Goal: Information Seeking & Learning: Learn about a topic

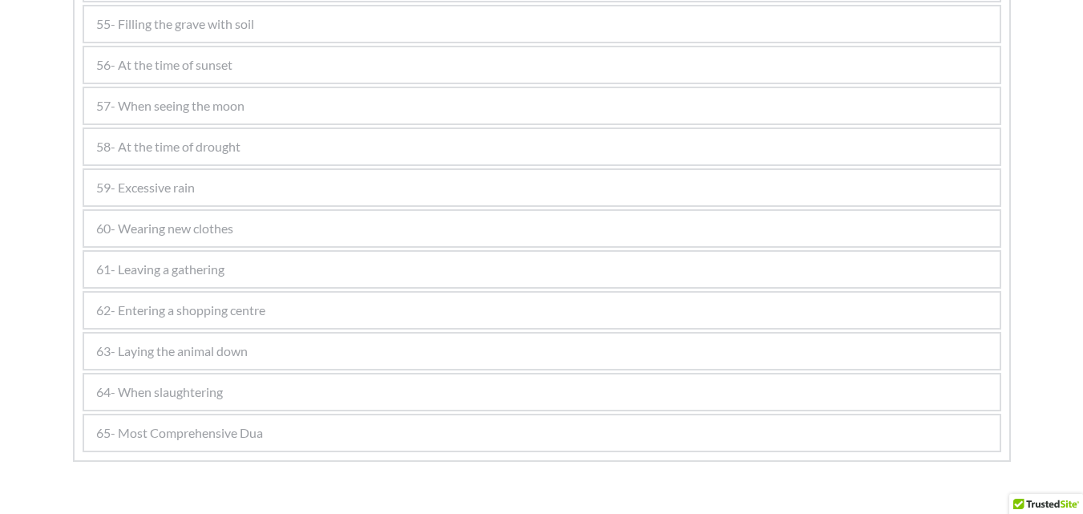
scroll to position [3036, 0]
click at [299, 182] on div "58- At the time of drought" at bounding box center [541, 184] width 915 height 35
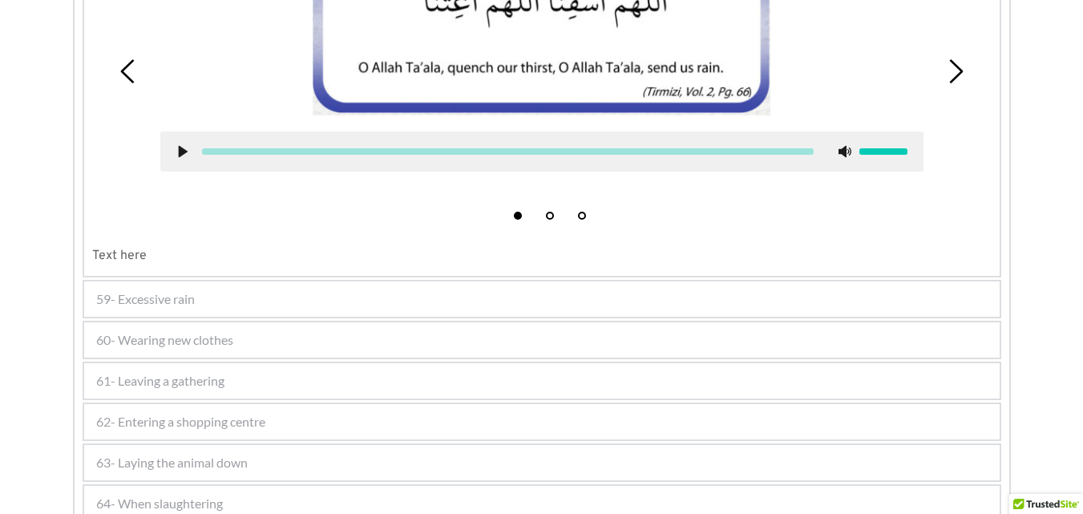
scroll to position [2875, 0]
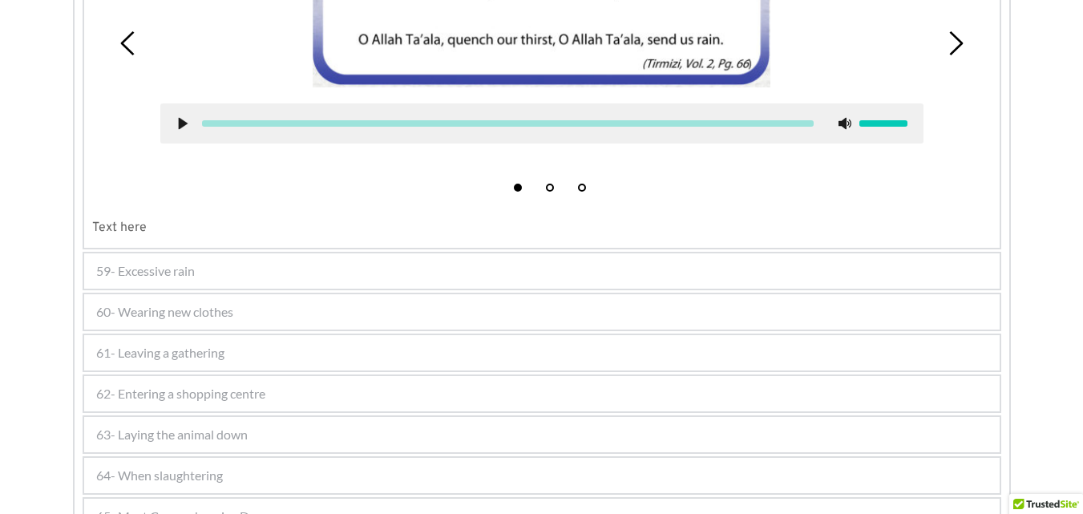
click at [357, 268] on div "59- Excessive rain" at bounding box center [541, 270] width 915 height 35
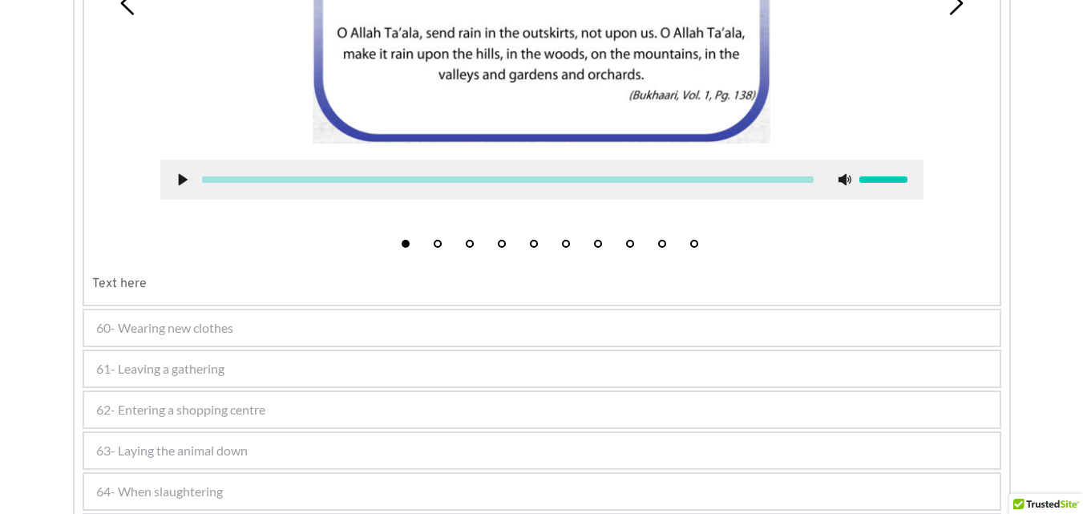
scroll to position [3161, 0]
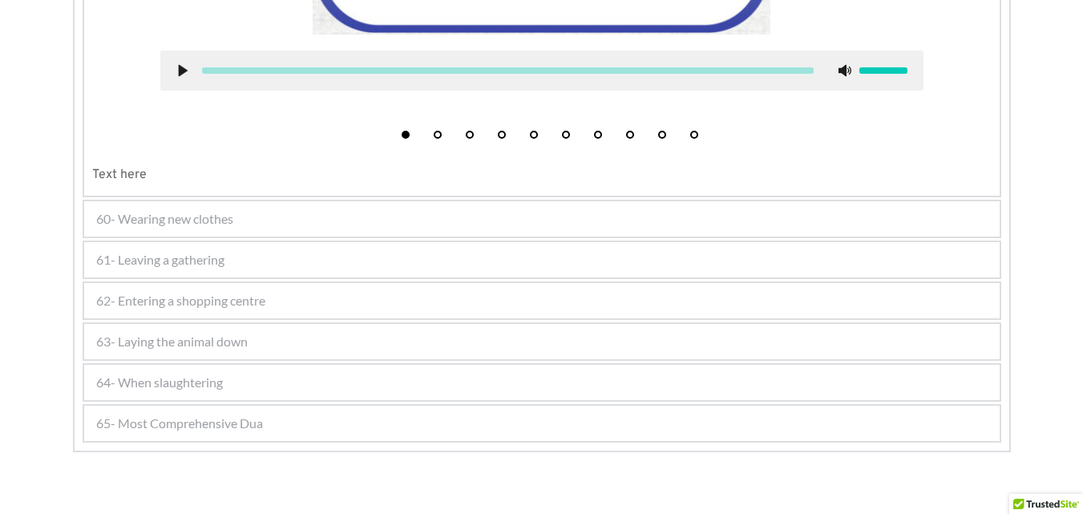
click at [305, 259] on div "61- Leaving a gathering" at bounding box center [541, 259] width 915 height 35
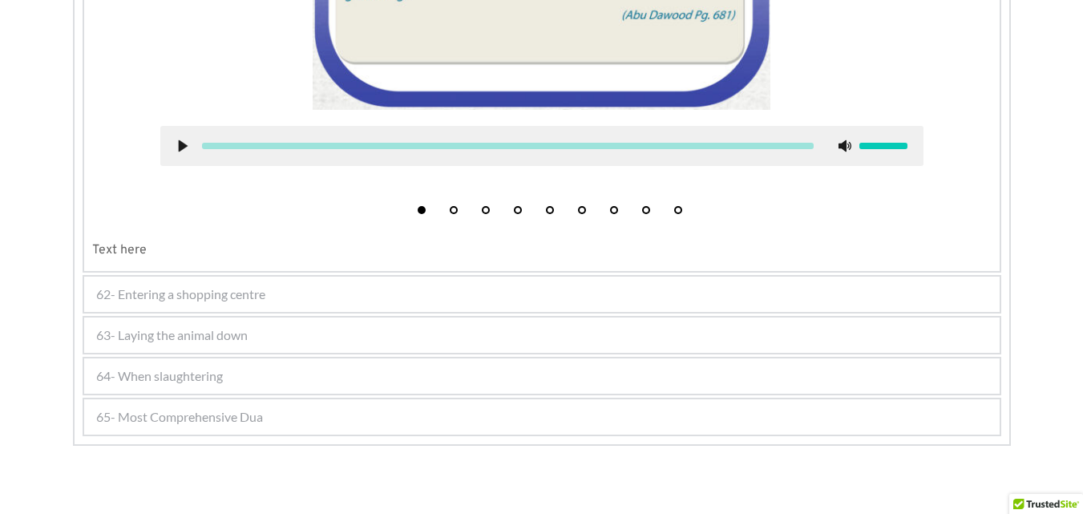
scroll to position [3426, 0]
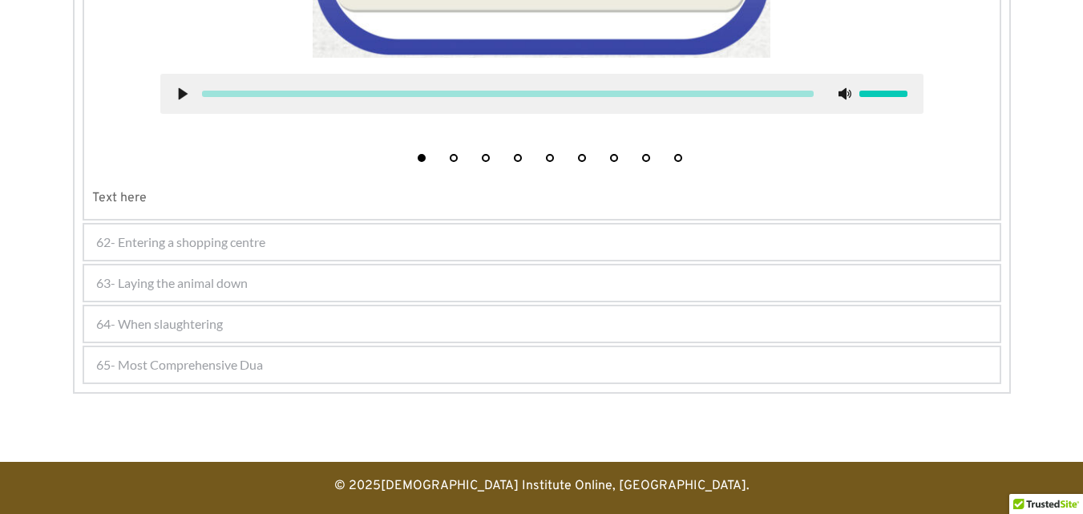
click at [254, 240] on span "62- Entering a shopping centre" at bounding box center [180, 241] width 169 height 19
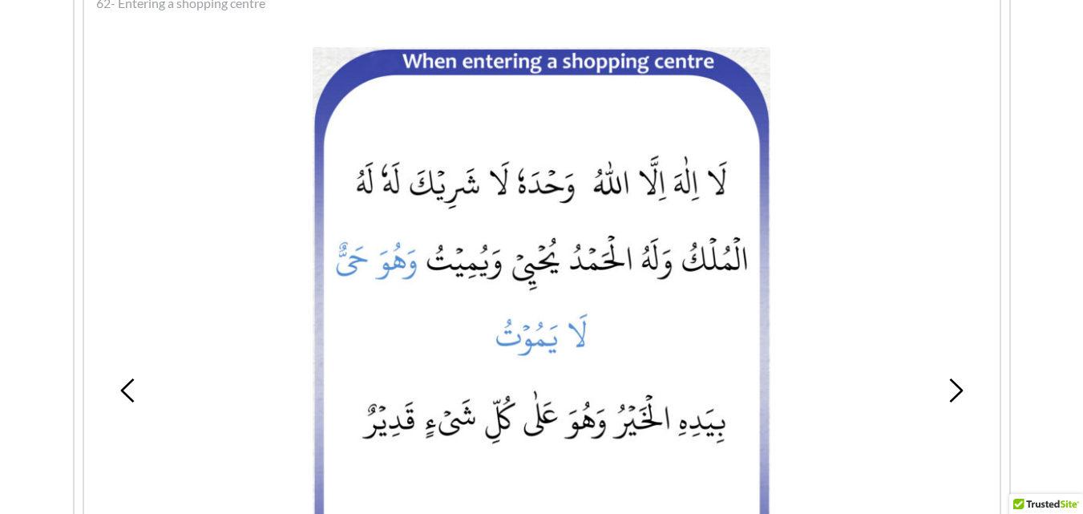
scroll to position [2883, 0]
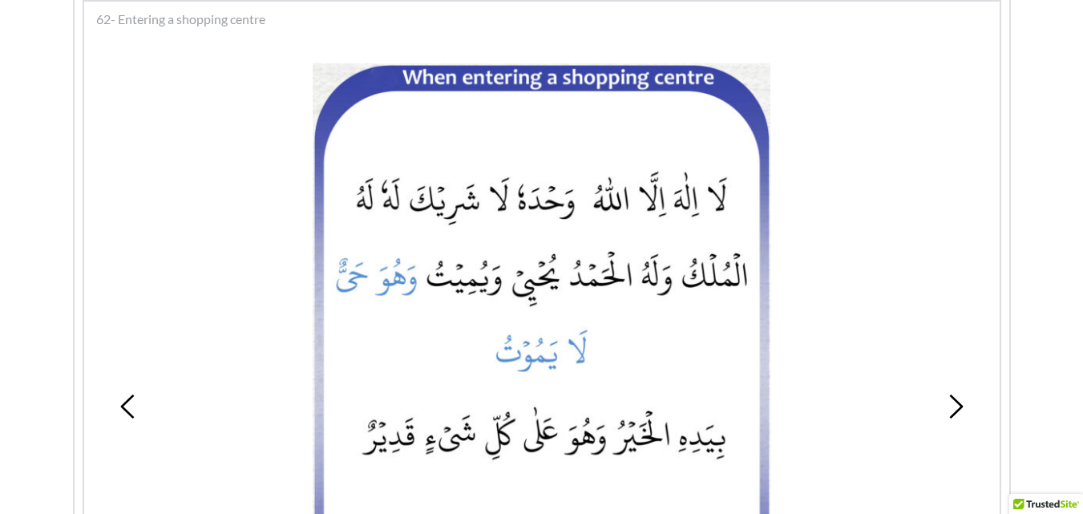
drag, startPoint x: 519, startPoint y: 135, endPoint x: 341, endPoint y: 6, distance: 219.8
click at [470, 92] on picture at bounding box center [542, 360] width 458 height 594
click at [454, 165] on picture at bounding box center [542, 360] width 458 height 594
click at [589, 128] on picture at bounding box center [542, 360] width 458 height 594
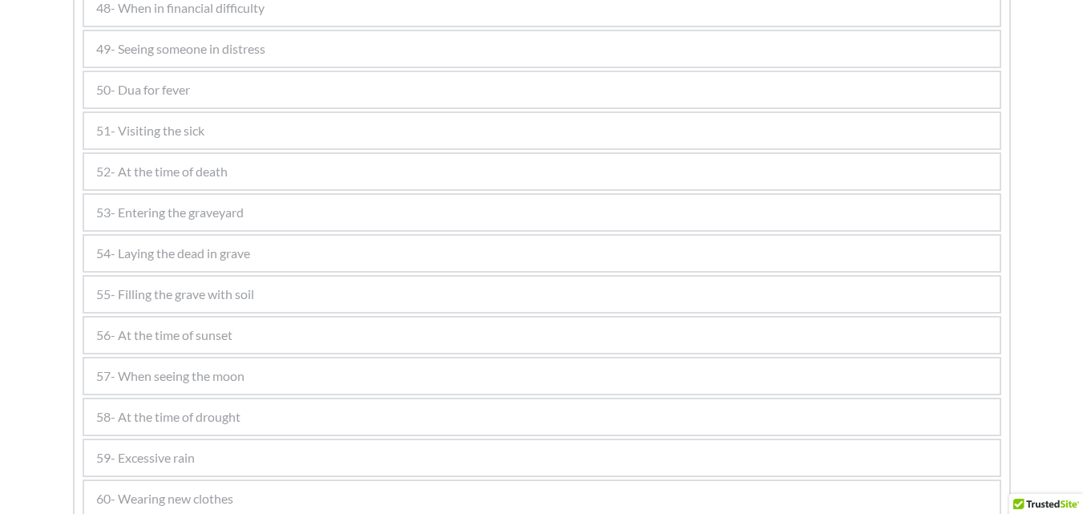
scroll to position [2242, 0]
click at [612, 179] on div "50- Dua for fever" at bounding box center [541, 169] width 915 height 35
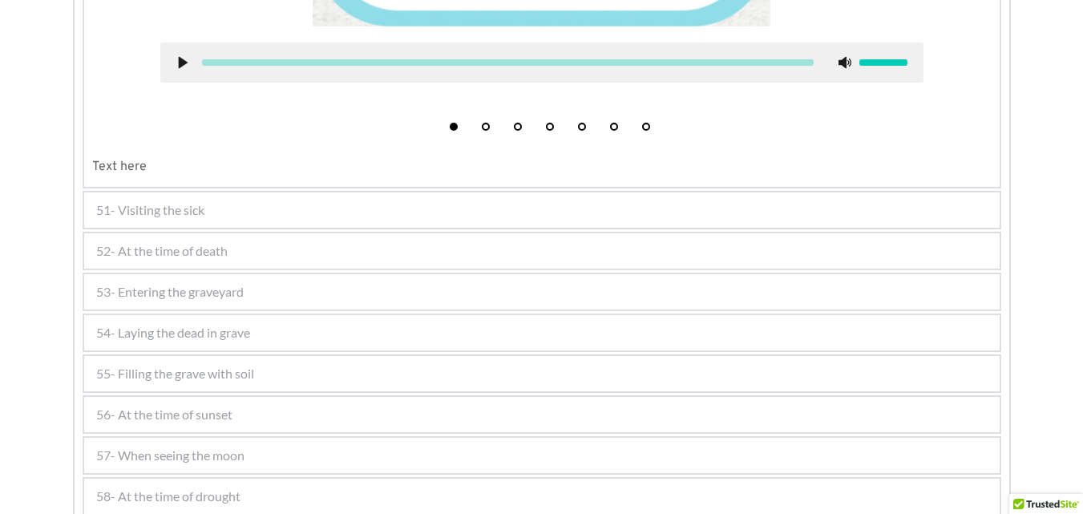
scroll to position [3044, 0]
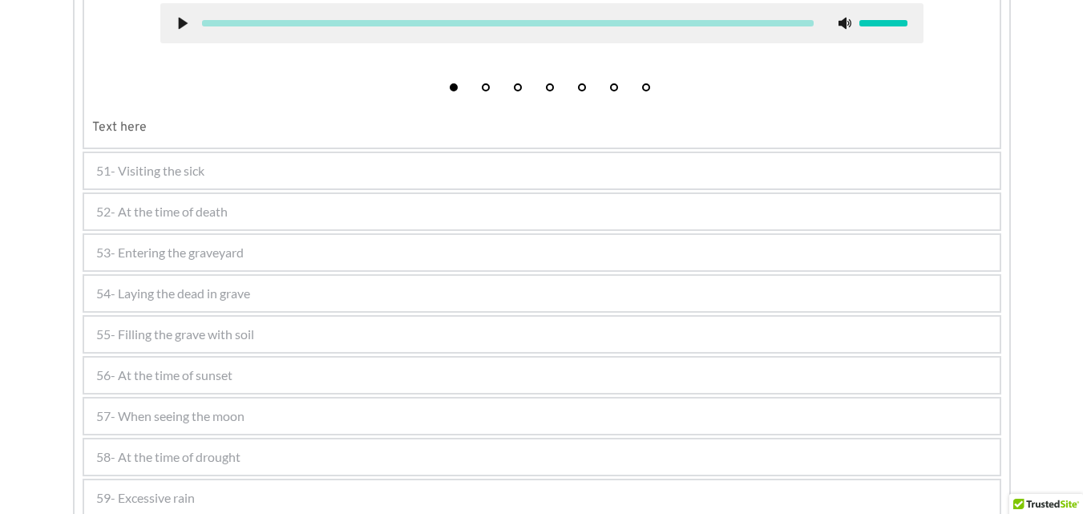
click at [272, 163] on div "51- Visiting the sick" at bounding box center [541, 170] width 915 height 35
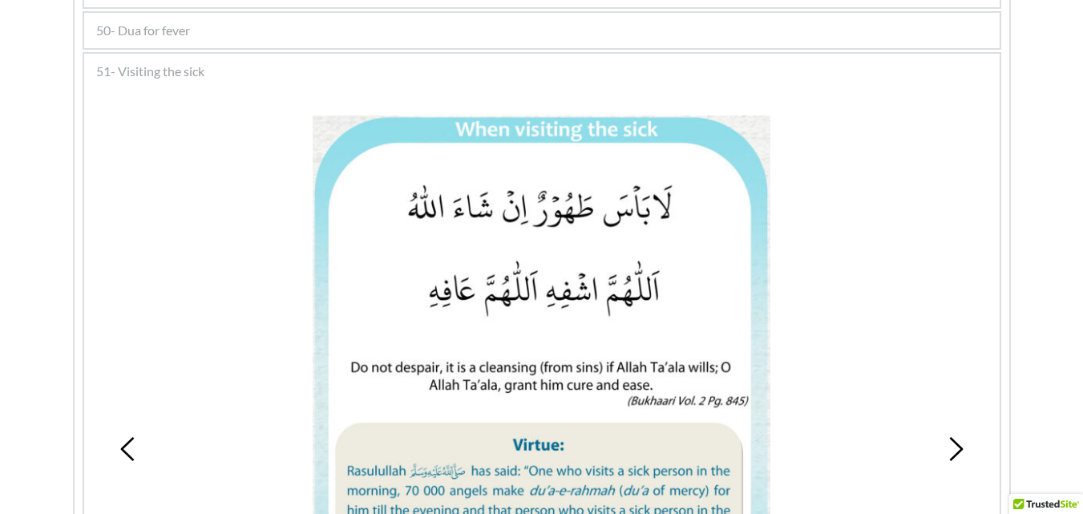
scroll to position [2353, 0]
